Goal: Information Seeking & Learning: Understand process/instructions

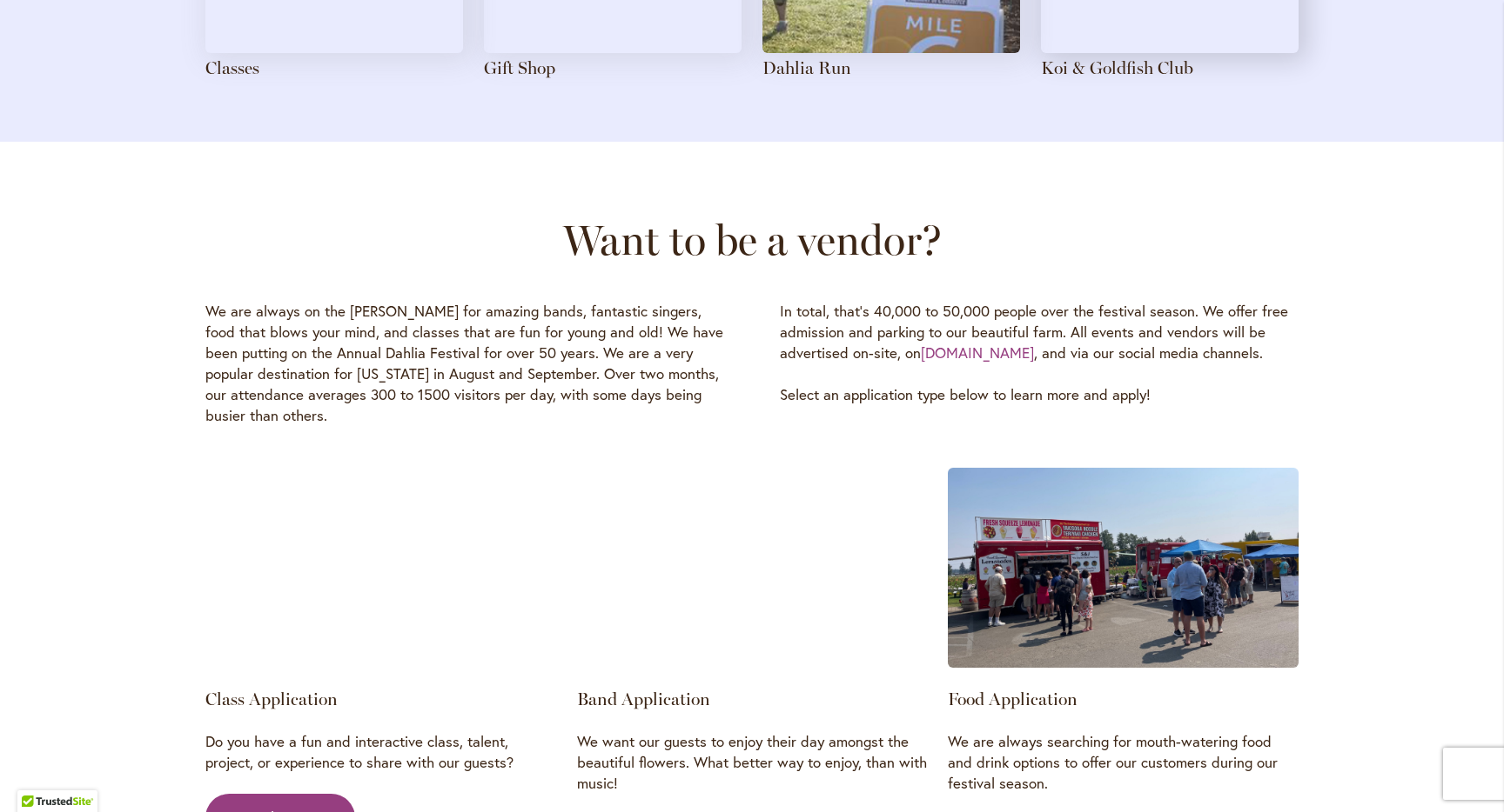
scroll to position [1568, 0]
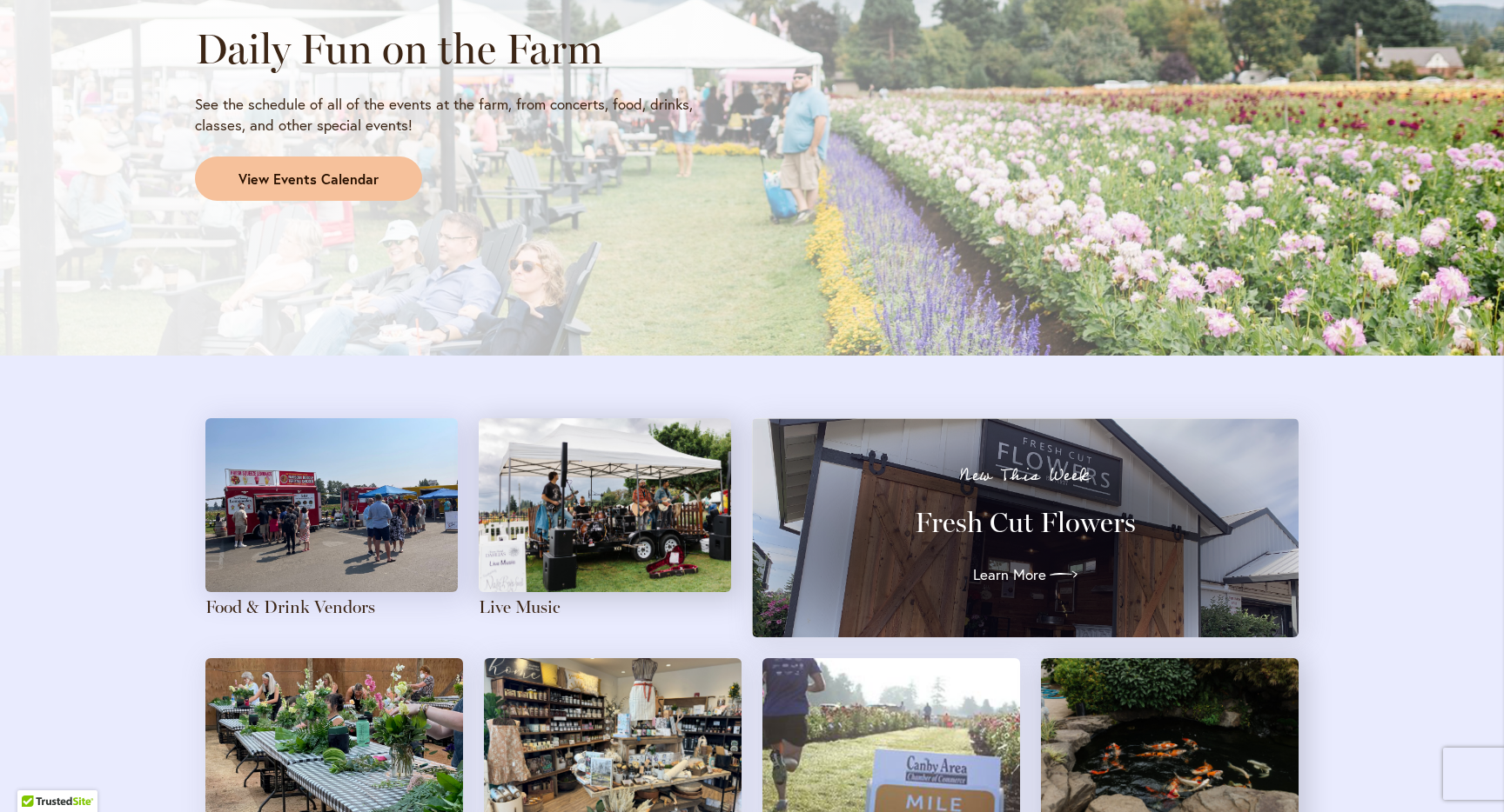
click at [388, 171] on link "View Events Calendar" at bounding box center [308, 179] width 227 height 46
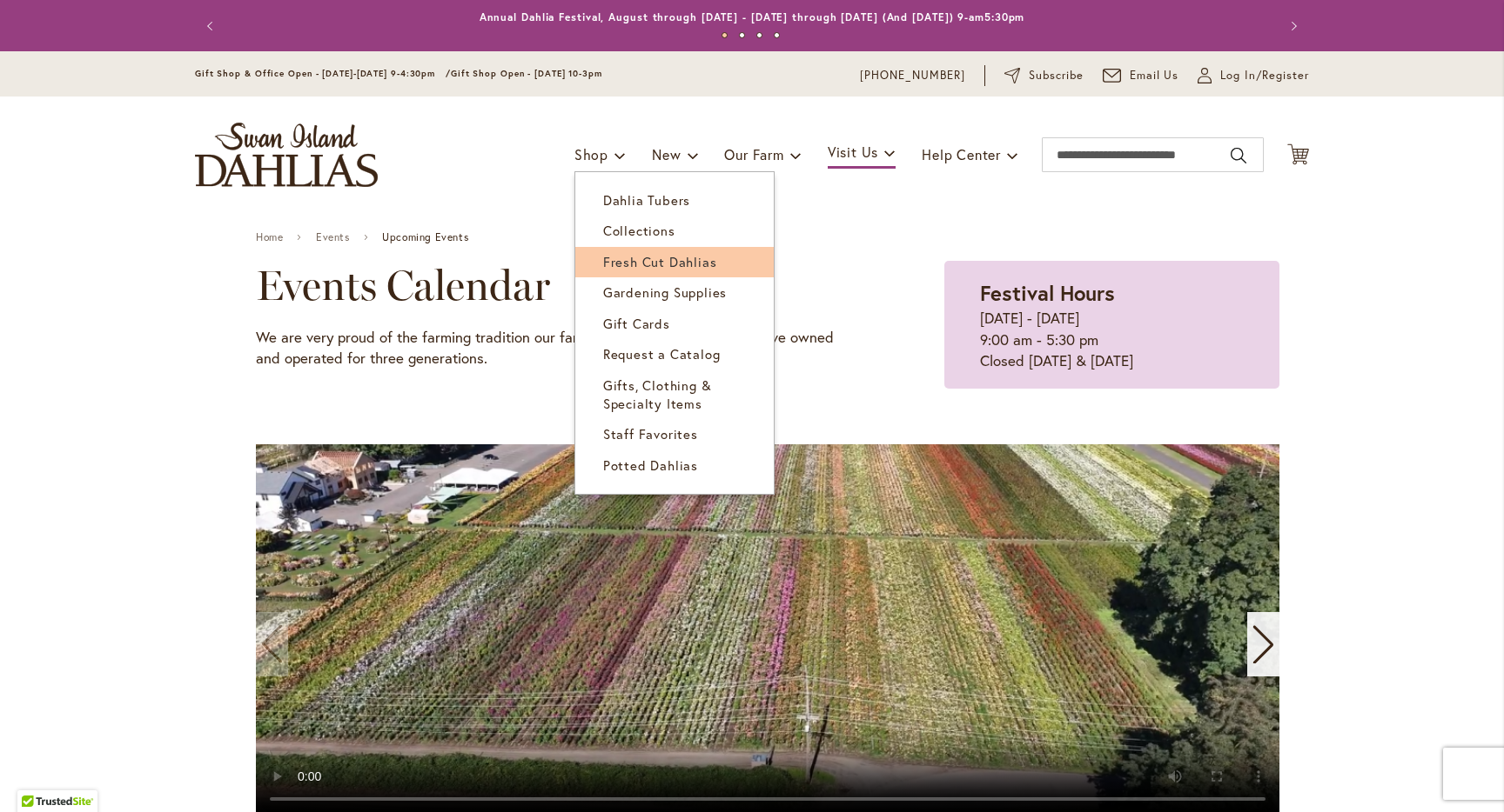
click at [637, 258] on span "Fresh Cut Dahlias" at bounding box center [660, 262] width 114 height 18
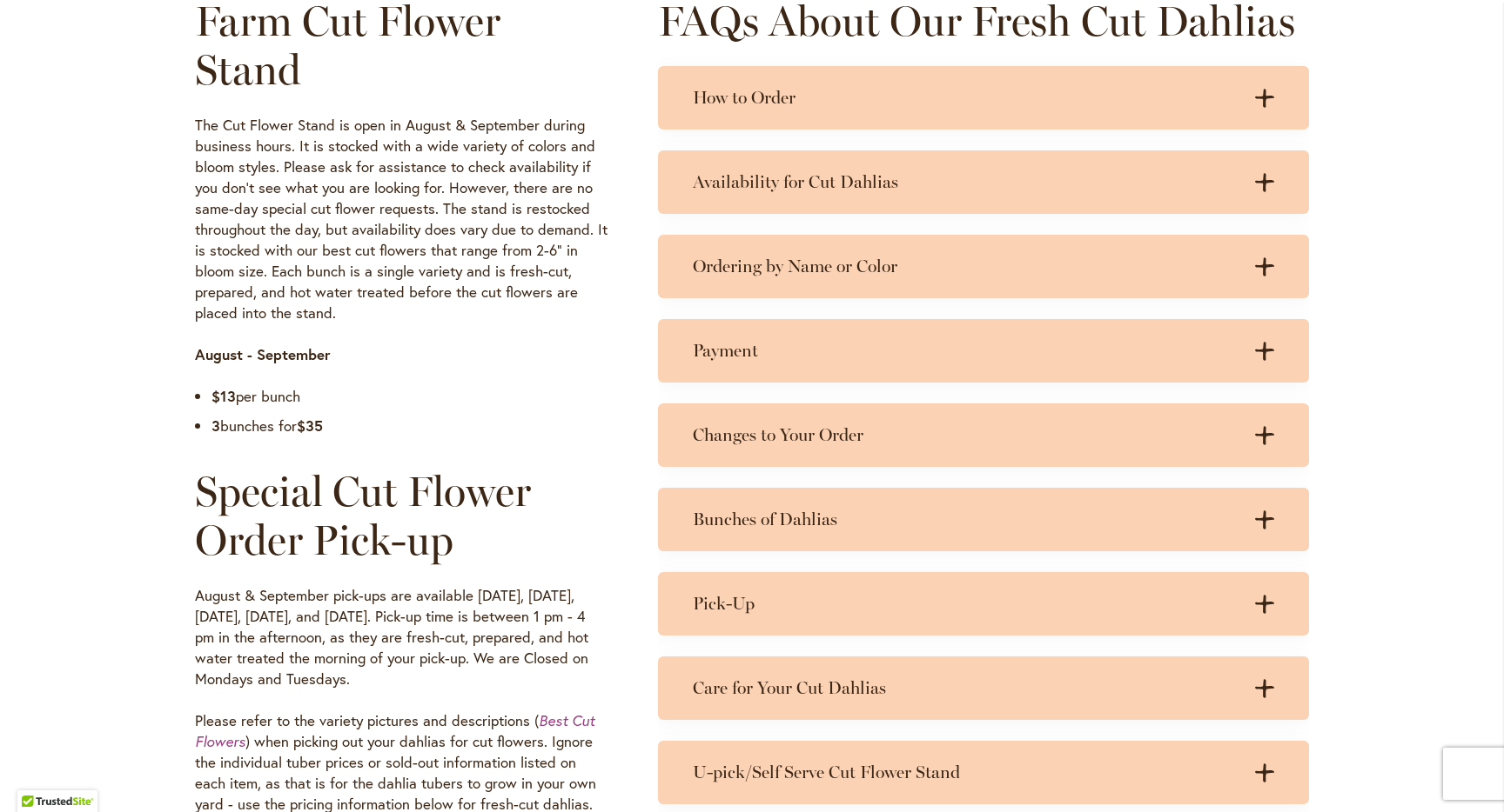
scroll to position [759, 0]
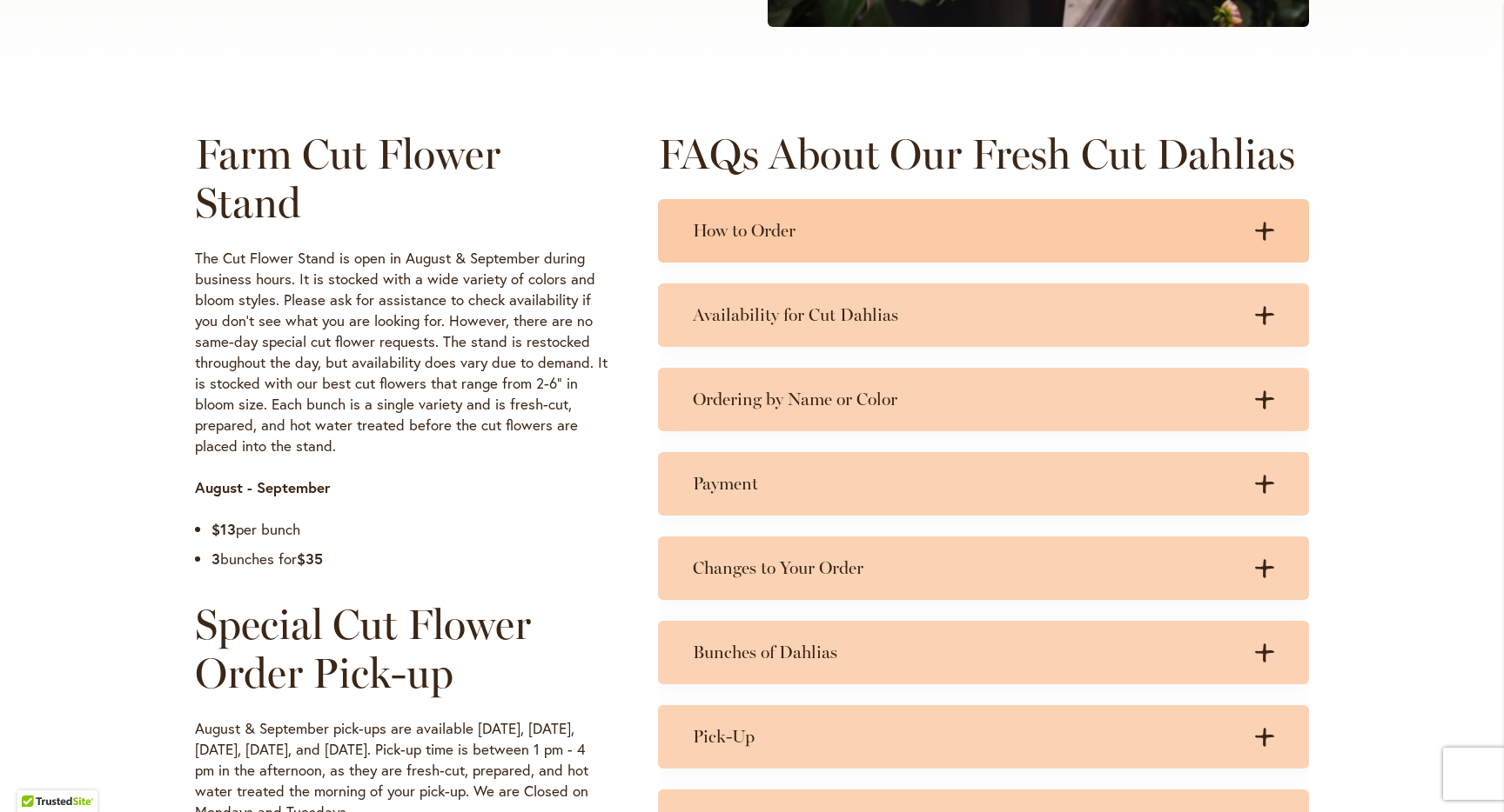
click at [741, 209] on div "How to Order .cls-1 { fill: #3c2616; stroke-width: 0px; } .cls-1 { fill: #3c261…" at bounding box center [983, 231] width 651 height 63
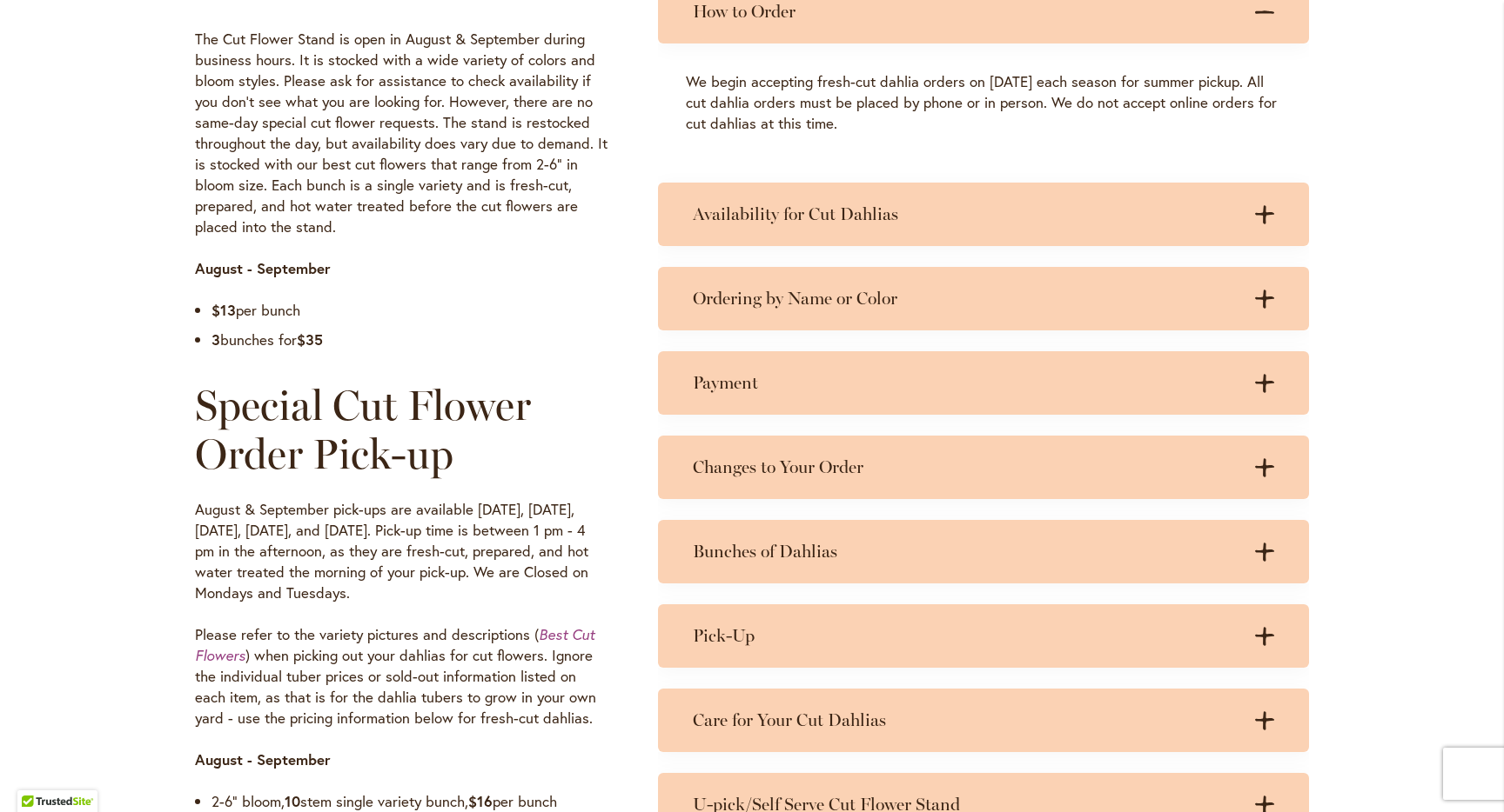
scroll to position [979, 0]
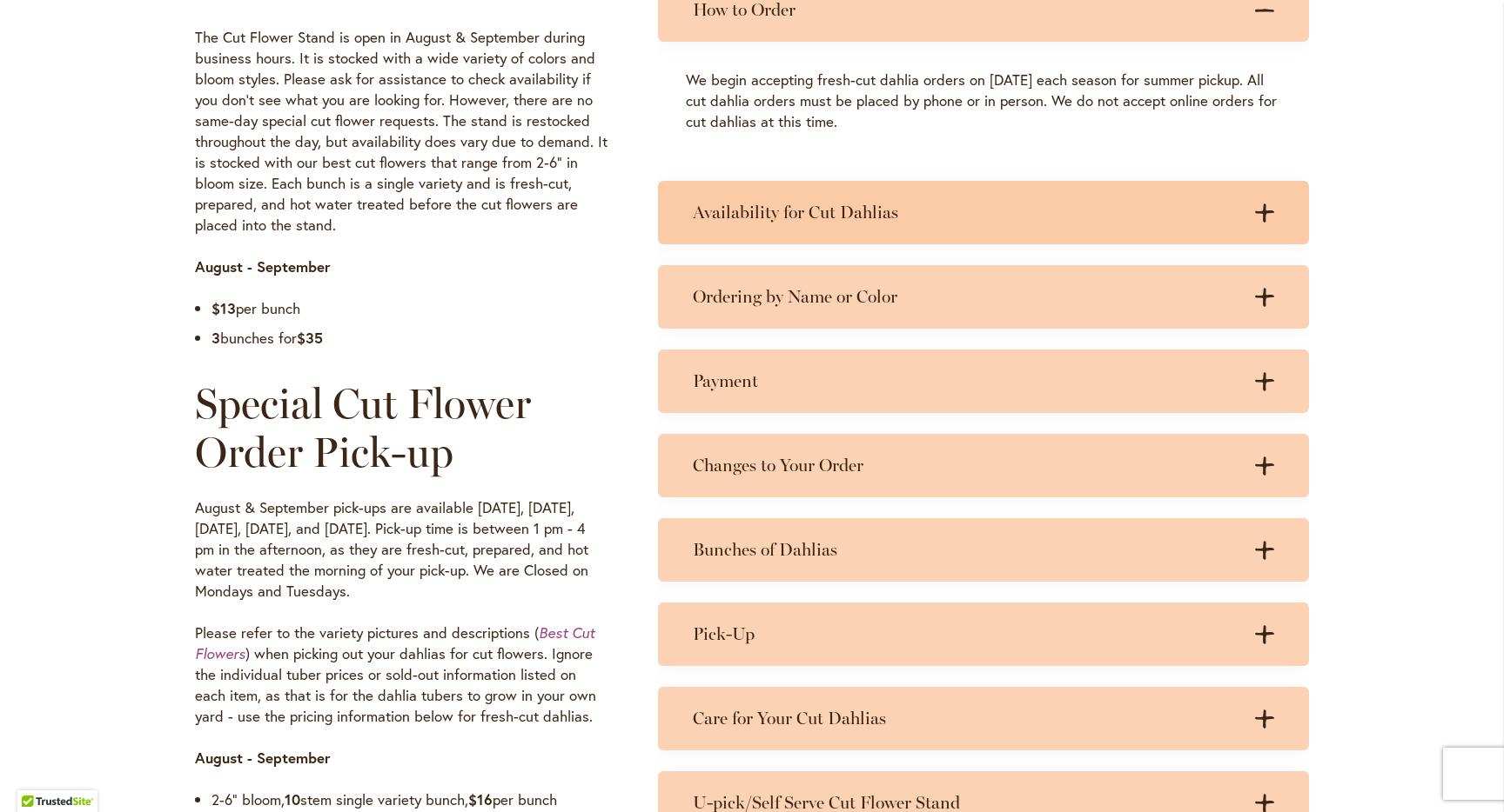
click at [831, 213] on h3 "Availability for Cut Dahlias" at bounding box center [966, 213] width 547 height 22
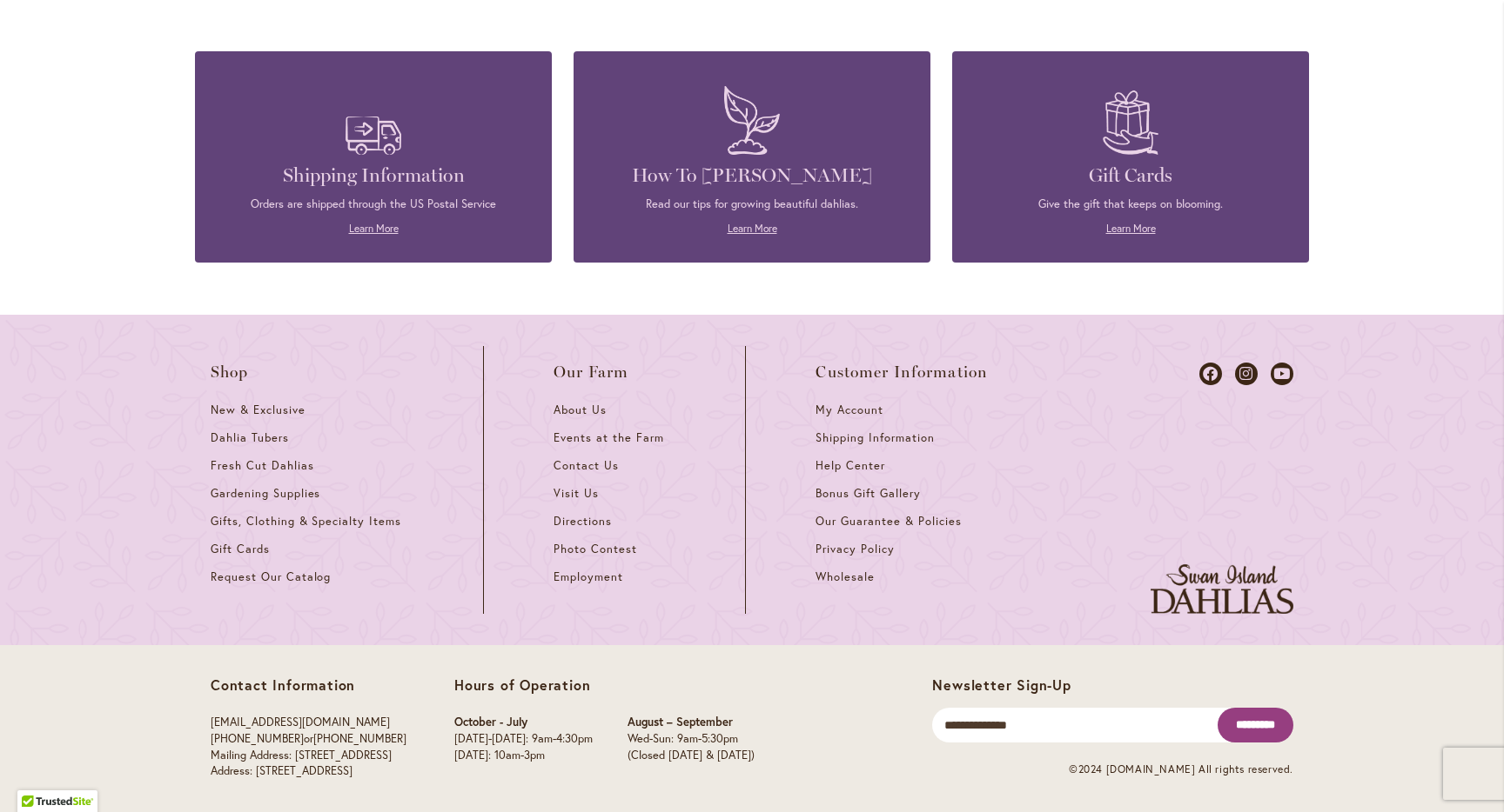
scroll to position [2227, 0]
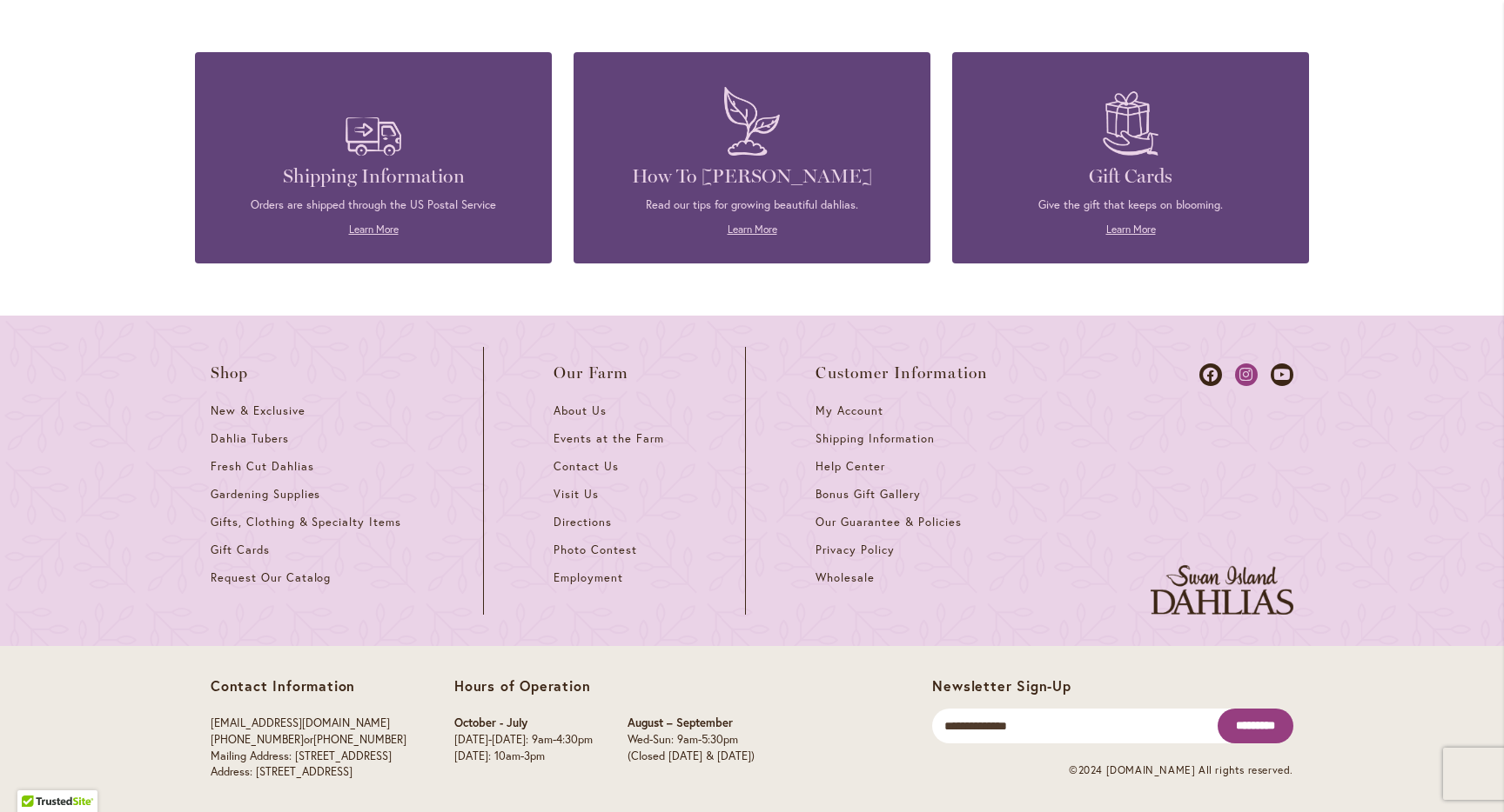
click at [1250, 369] on icon at bounding box center [1245, 374] width 23 height 23
